Goal: Navigation & Orientation: Find specific page/section

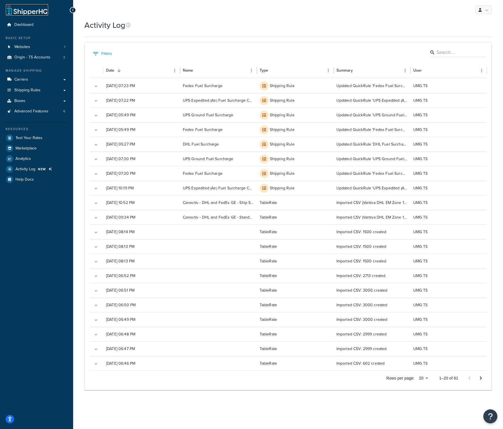
click at [33, 12] on link at bounding box center [27, 9] width 42 height 11
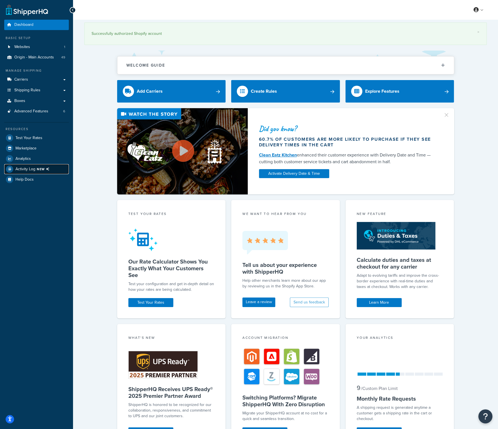
click at [37, 171] on span "Activity Log NEW" at bounding box center [33, 169] width 36 height 7
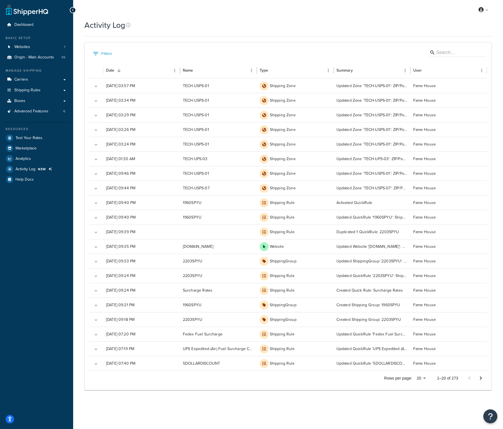
click at [15, 274] on div "Dashboard Basic Setup Websites 1 Origin - Main Accounts 49 Manage Shipping Carr…" at bounding box center [36, 214] width 73 height 429
click at [461, 64] on span "Logout" at bounding box center [457, 66] width 11 height 5
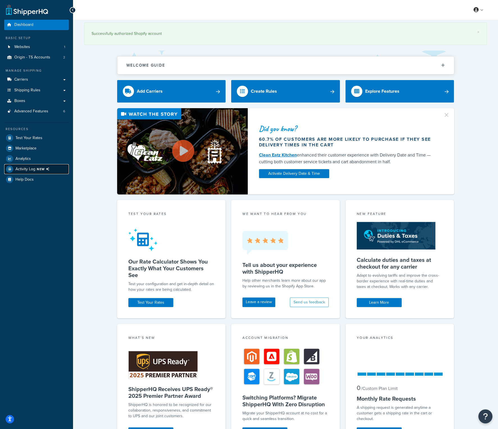
click at [40, 168] on span "NEW" at bounding box center [44, 169] width 15 height 4
